Goal: Information Seeking & Learning: Learn about a topic

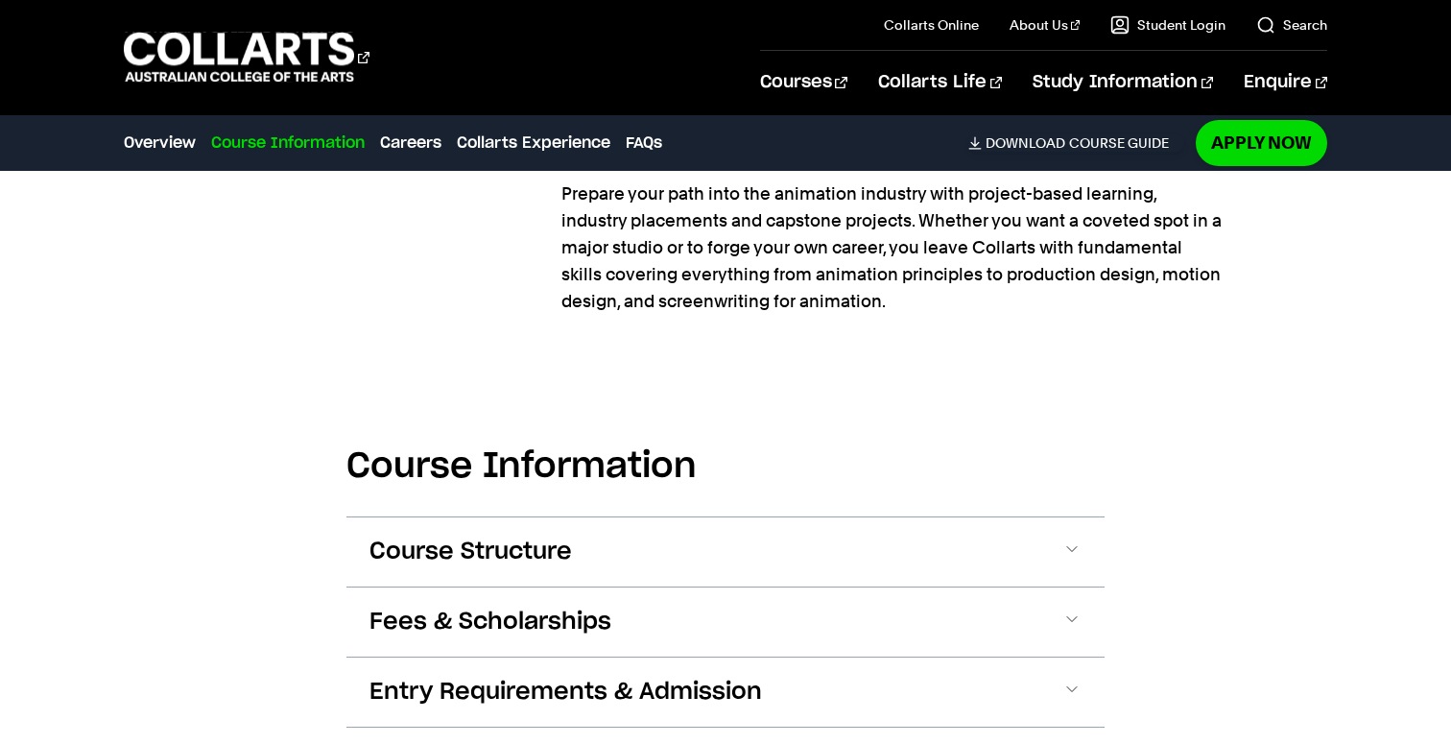
scroll to position [1672, 0]
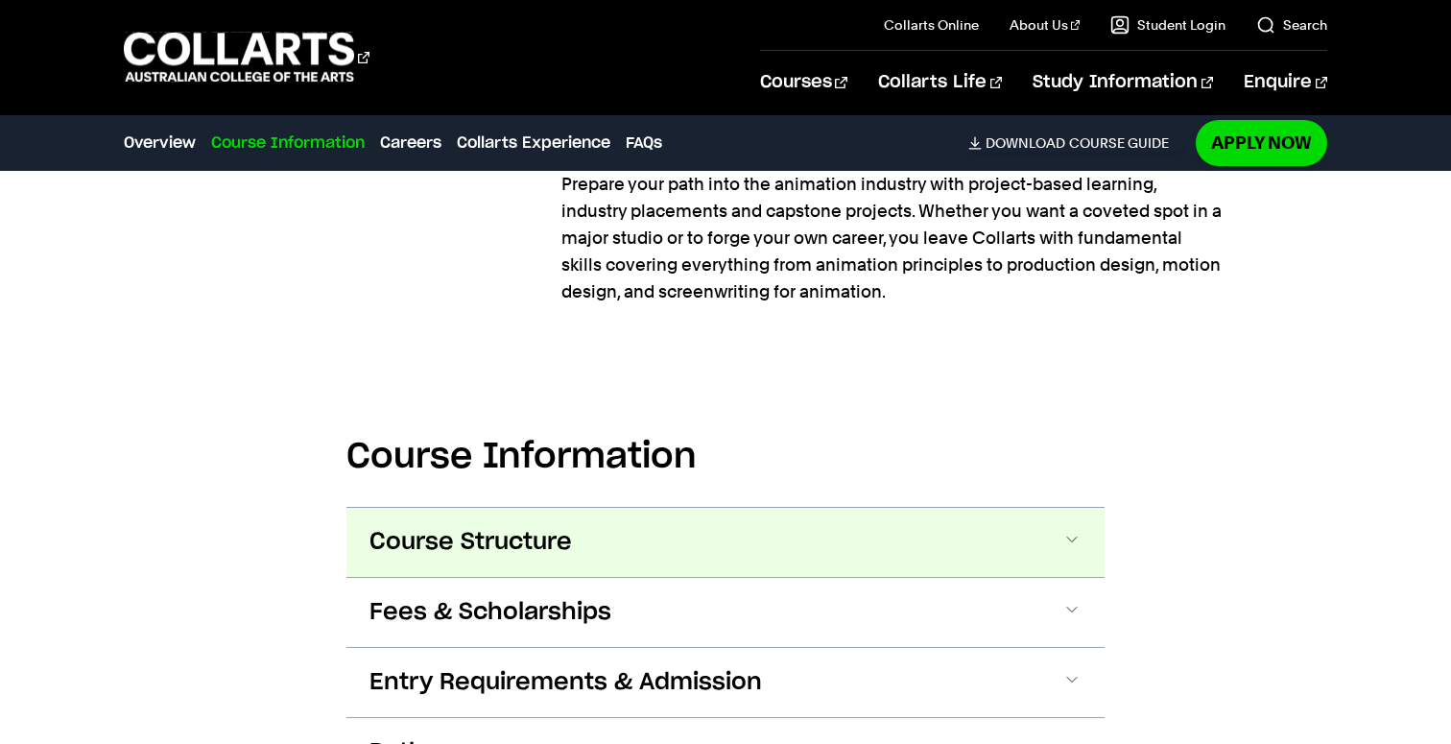
click at [585, 540] on button "Course Structure" at bounding box center [726, 542] width 758 height 69
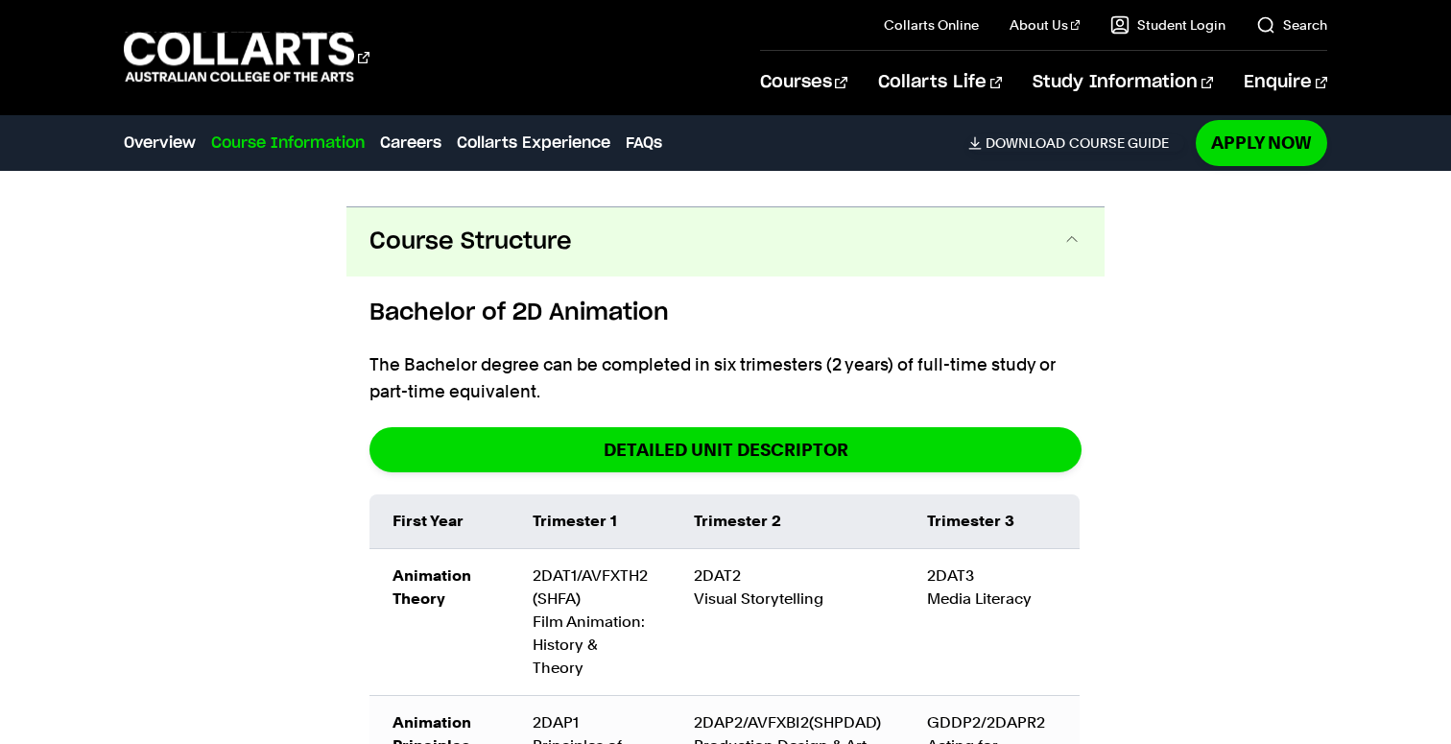
scroll to position [2006, 0]
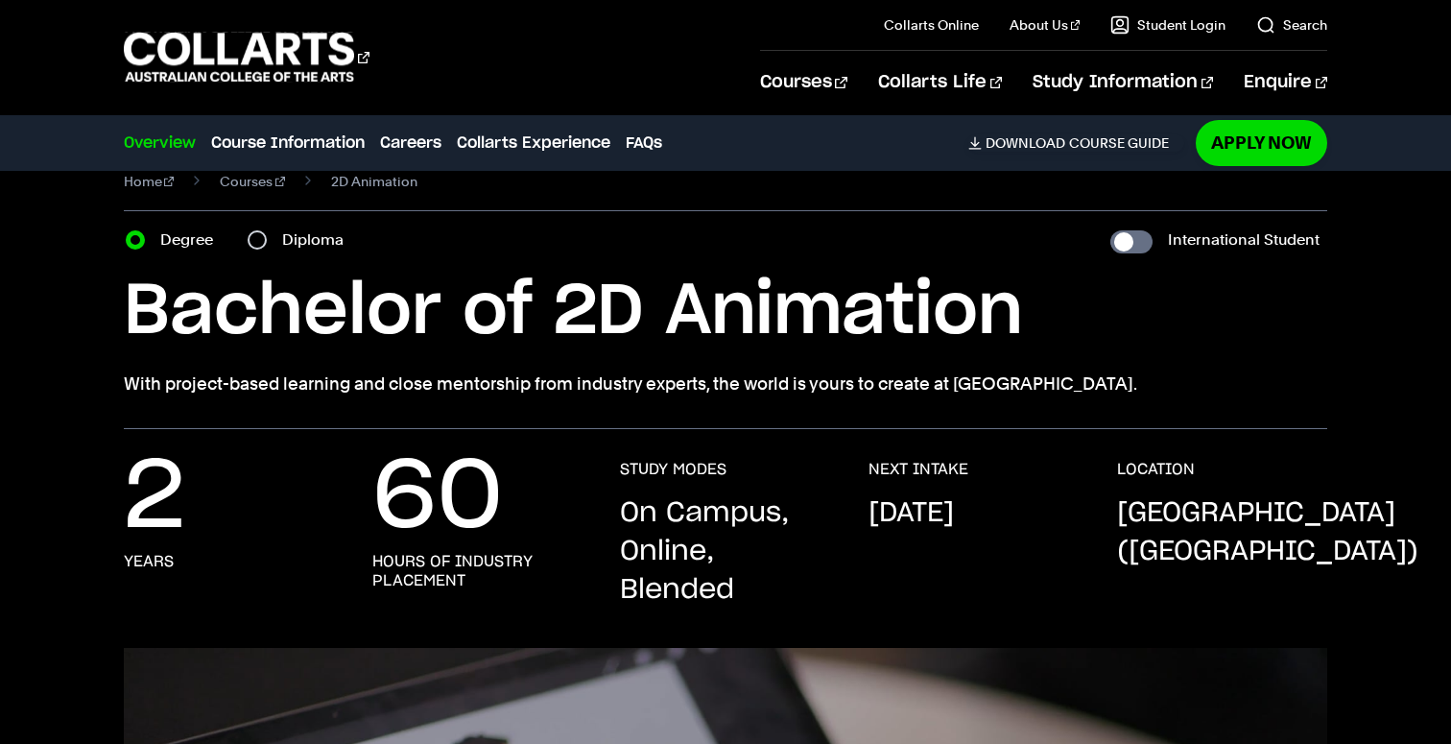
scroll to position [0, 0]
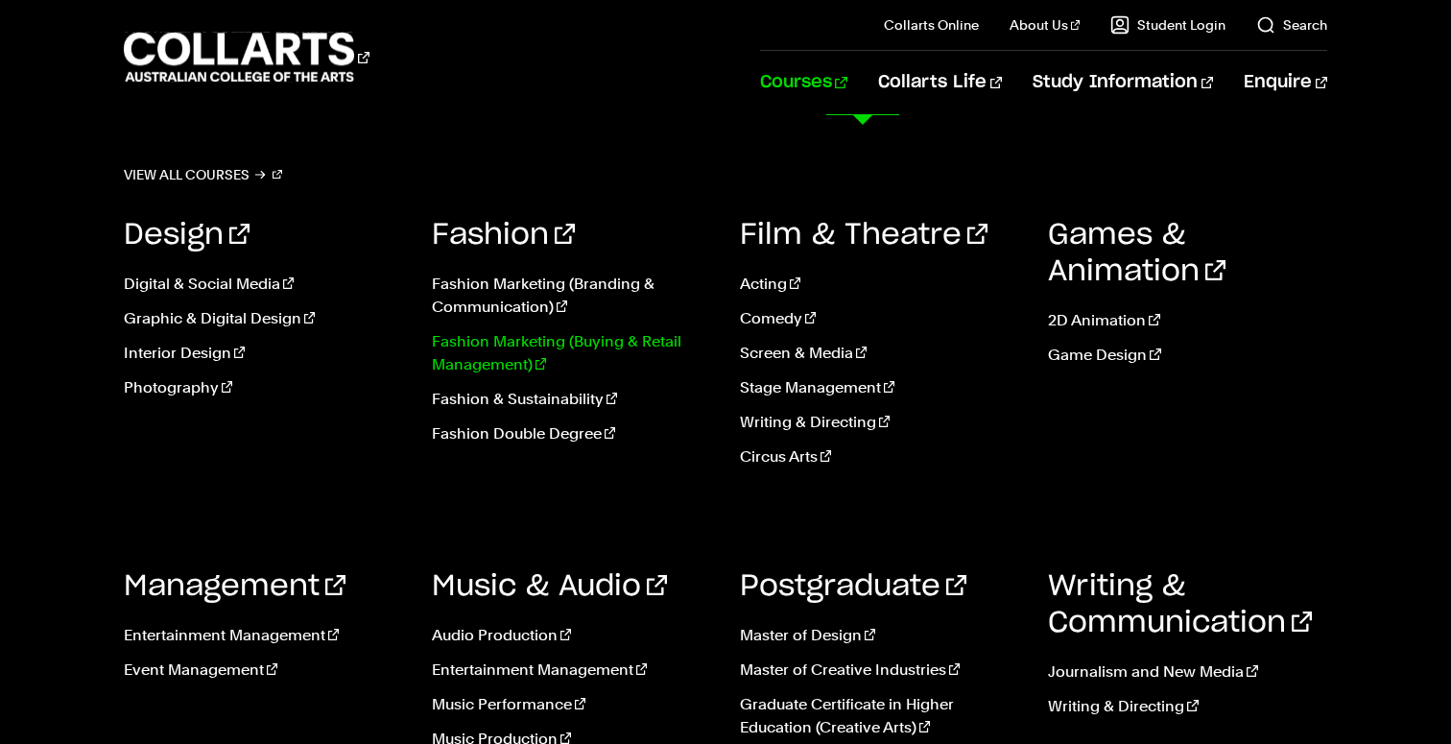
click at [490, 343] on link "Fashion Marketing (Buying & Retail Management)" at bounding box center [571, 353] width 279 height 46
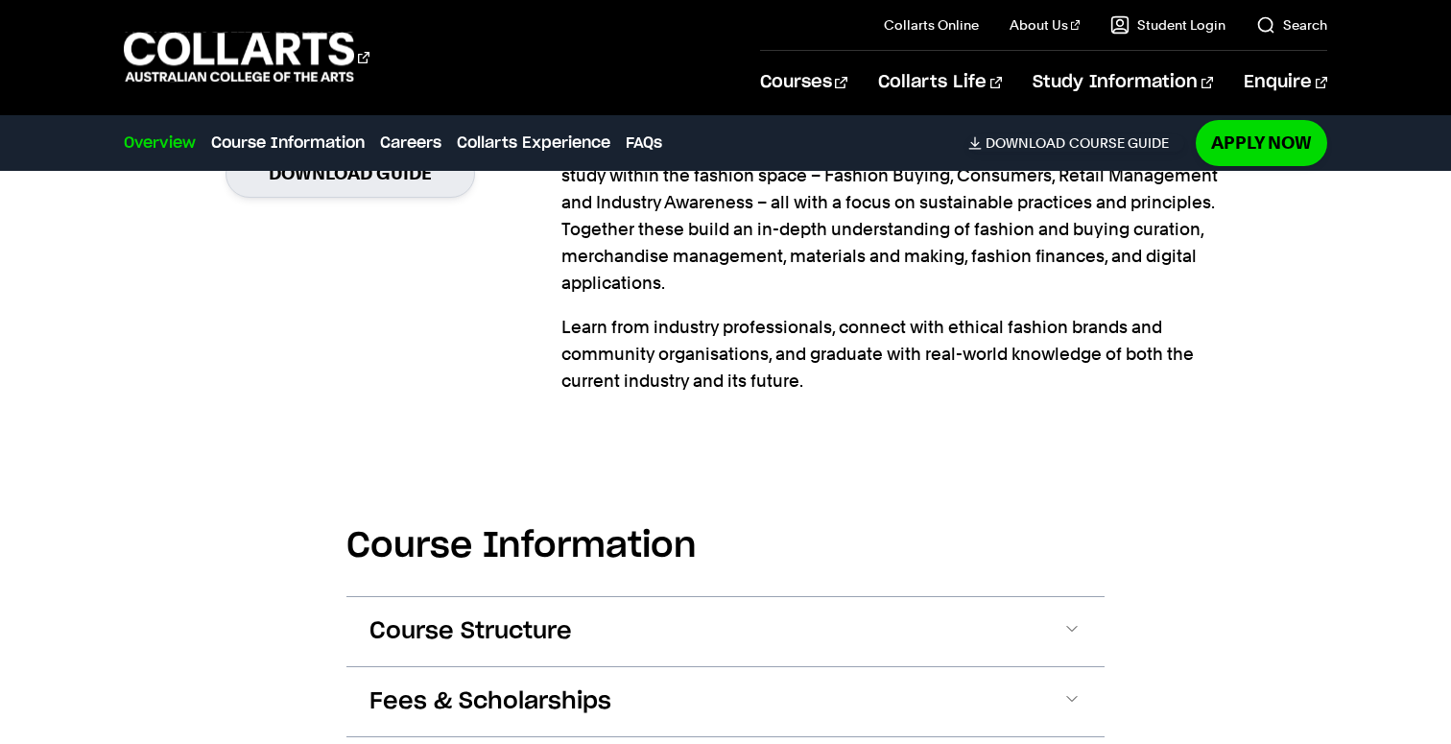
scroll to position [1654, 0]
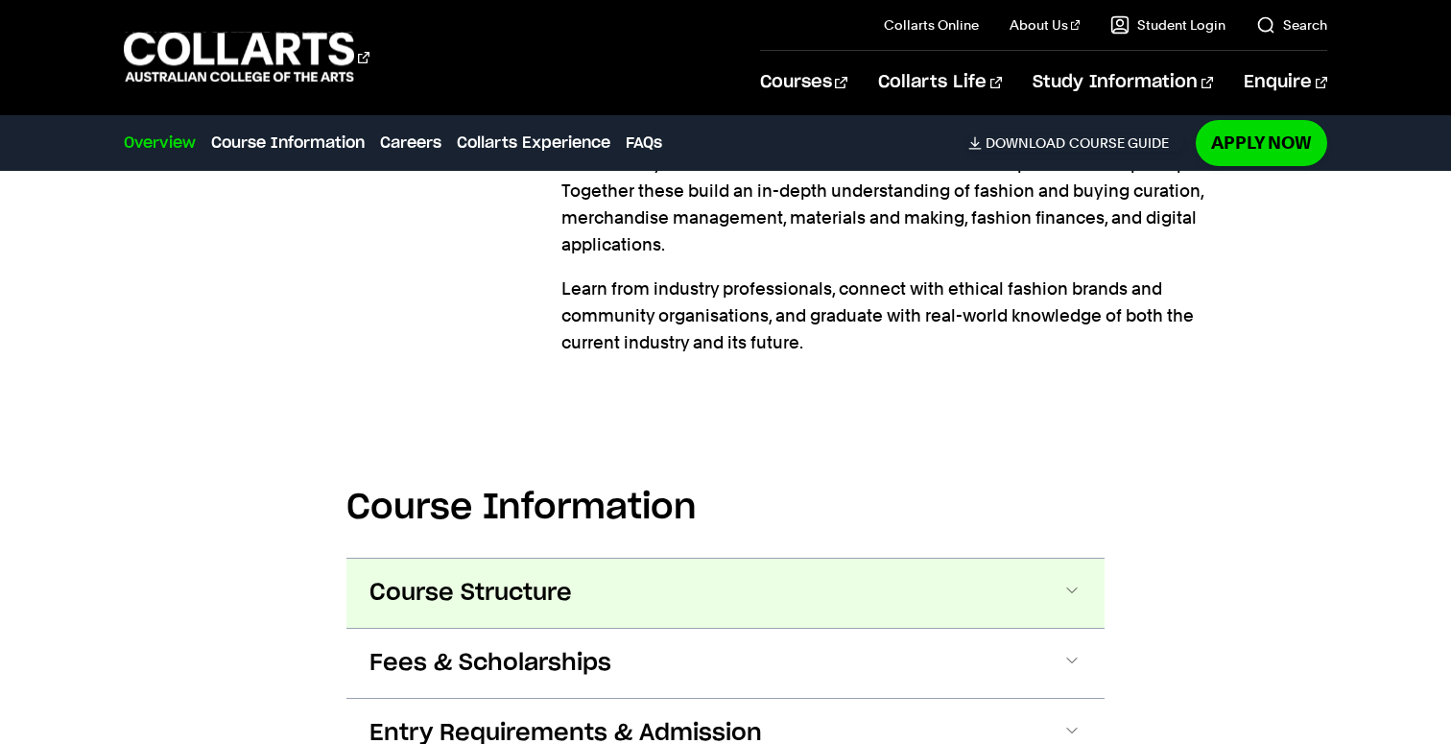
click at [705, 589] on button "Course Structure" at bounding box center [726, 593] width 758 height 69
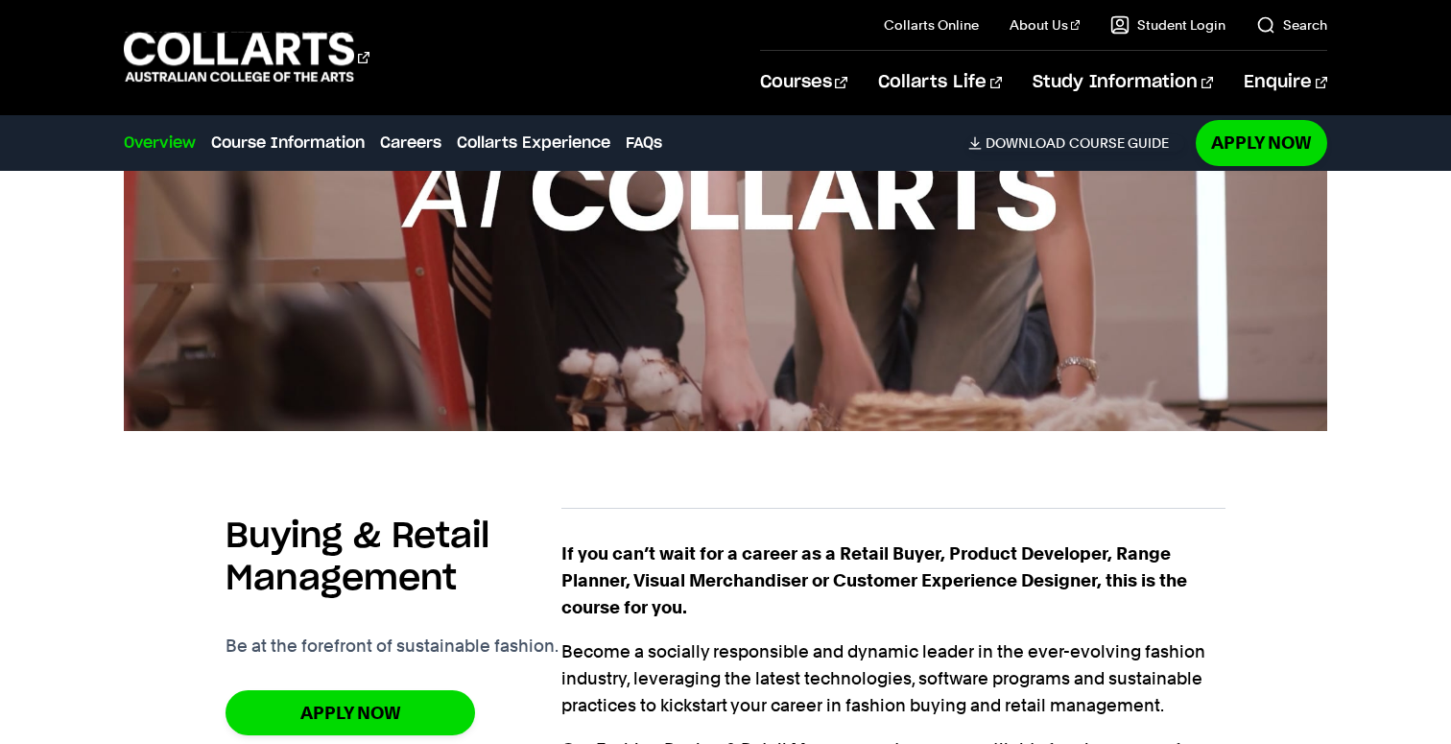
scroll to position [903, 0]
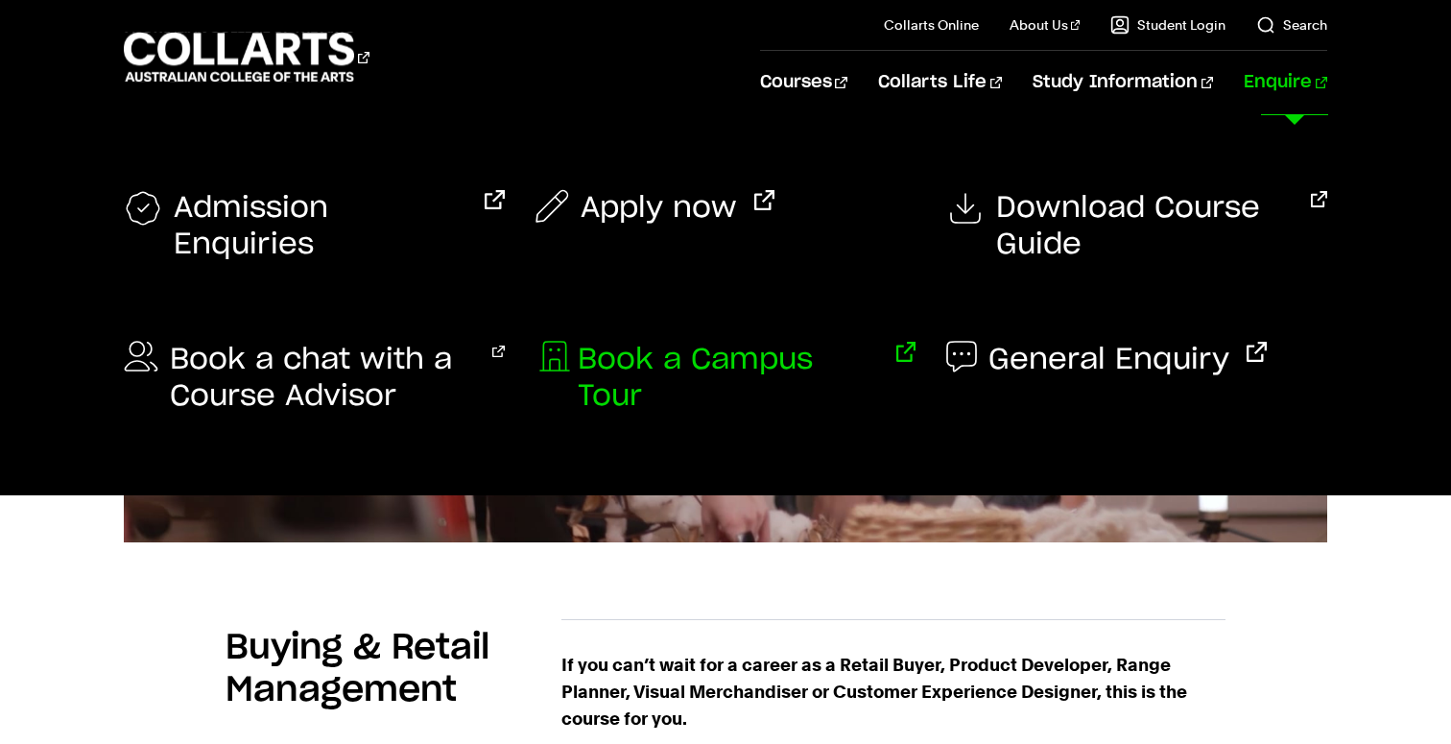
click at [682, 358] on span "Book a Campus Tour" at bounding box center [728, 378] width 301 height 73
